Goal: Information Seeking & Learning: Learn about a topic

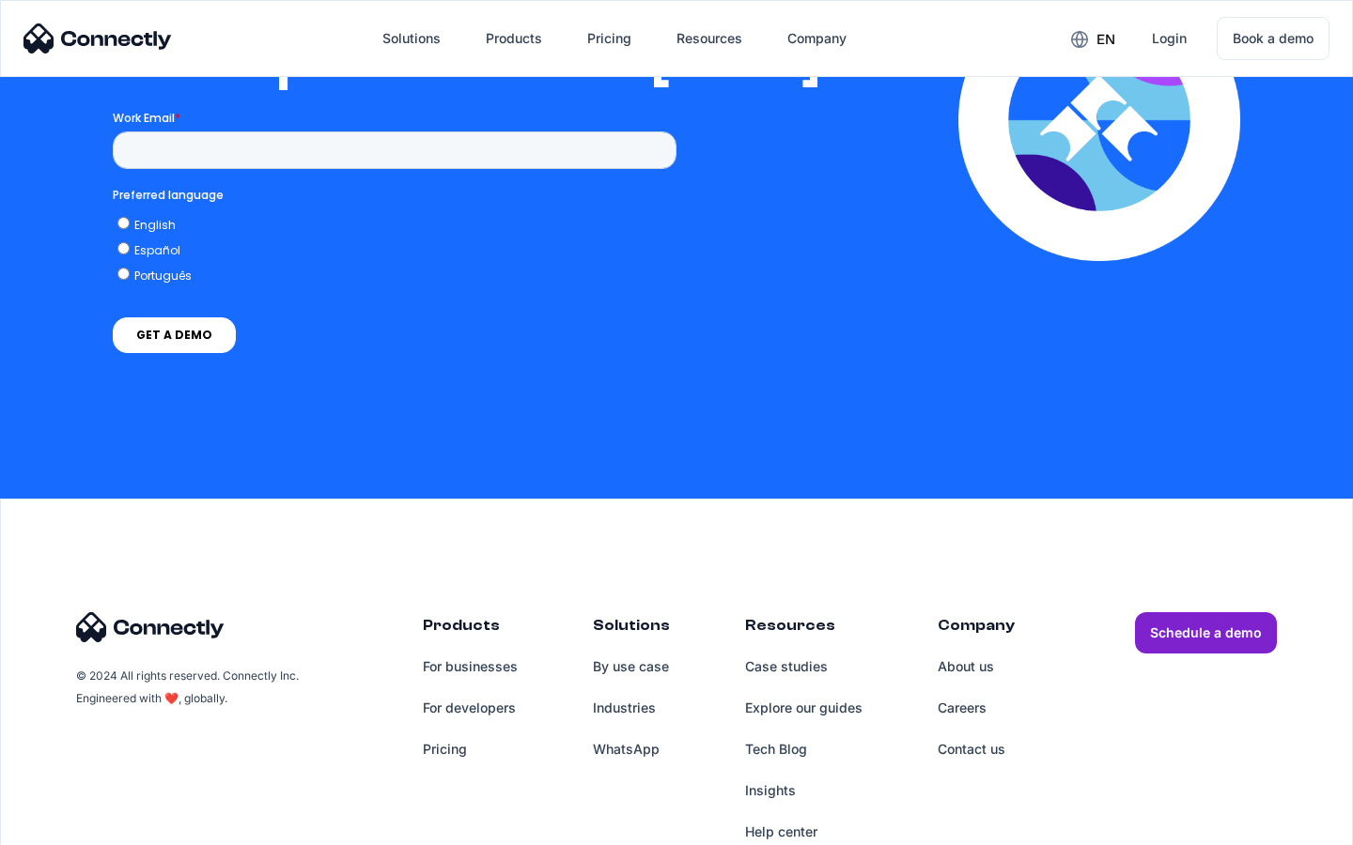
scroll to position [3838, 0]
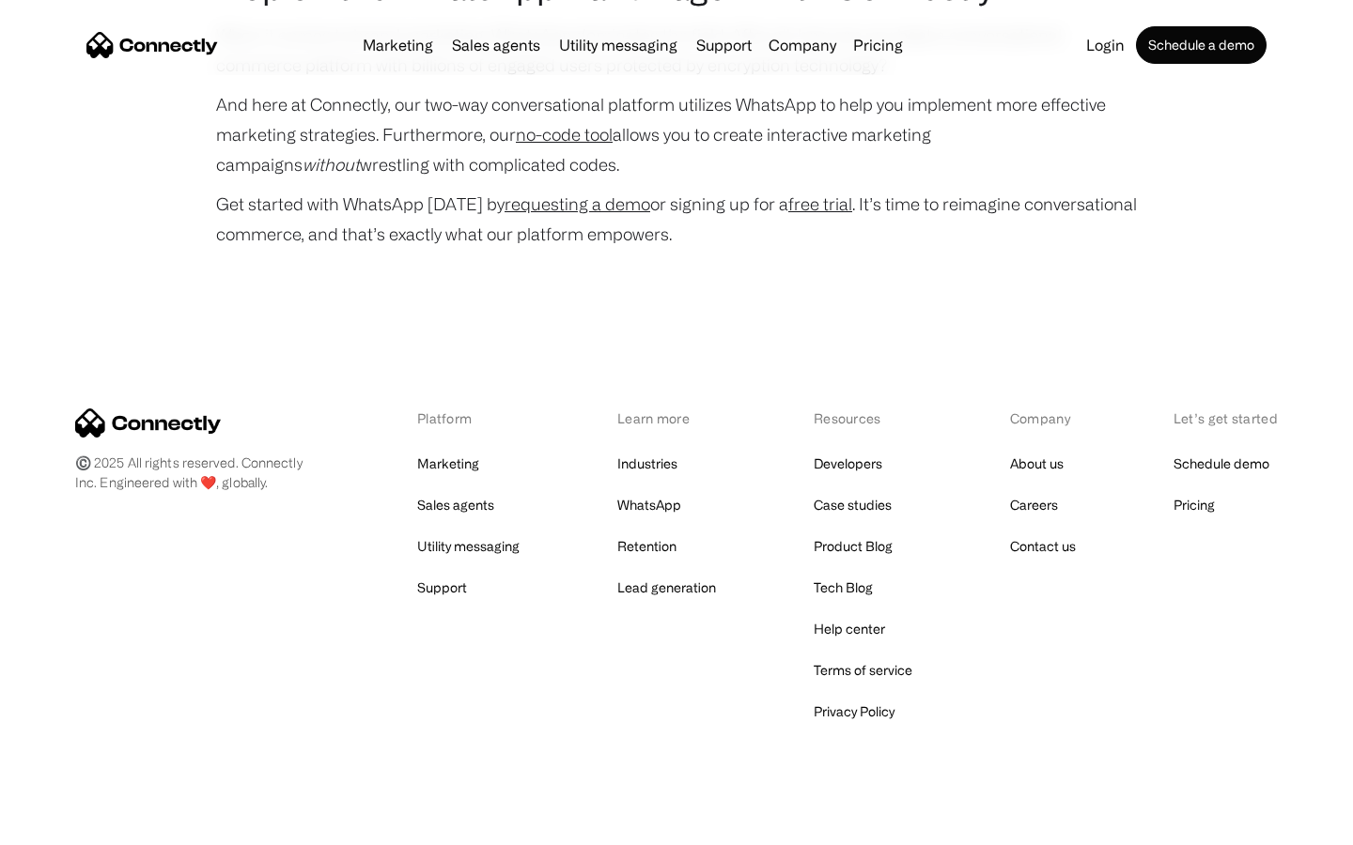
scroll to position [9023, 0]
